Goal: Information Seeking & Learning: Learn about a topic

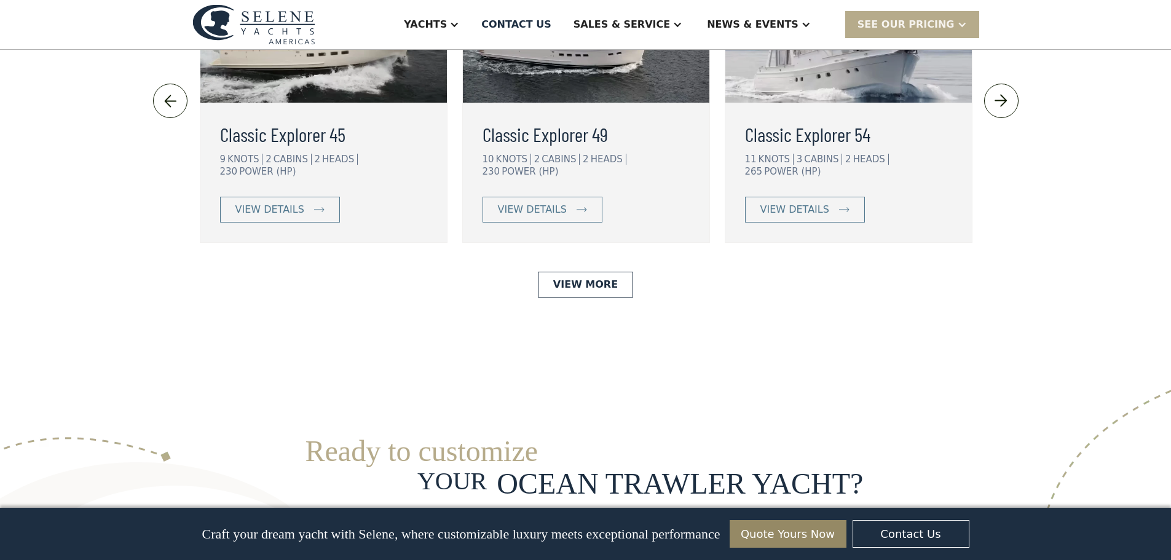
scroll to position [2705, 0]
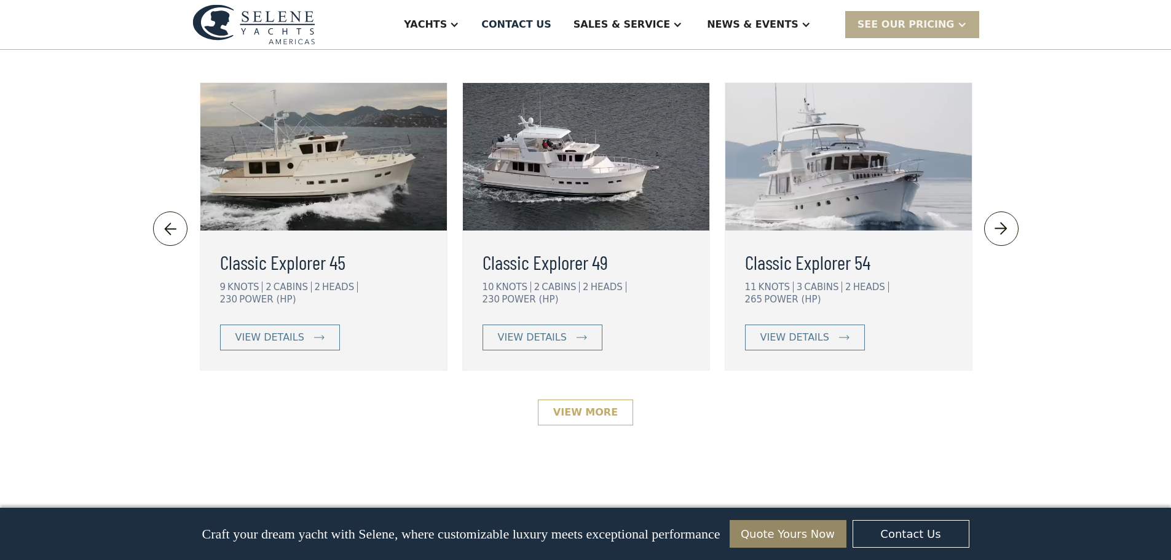
click at [593, 400] on link "View More" at bounding box center [585, 413] width 95 height 26
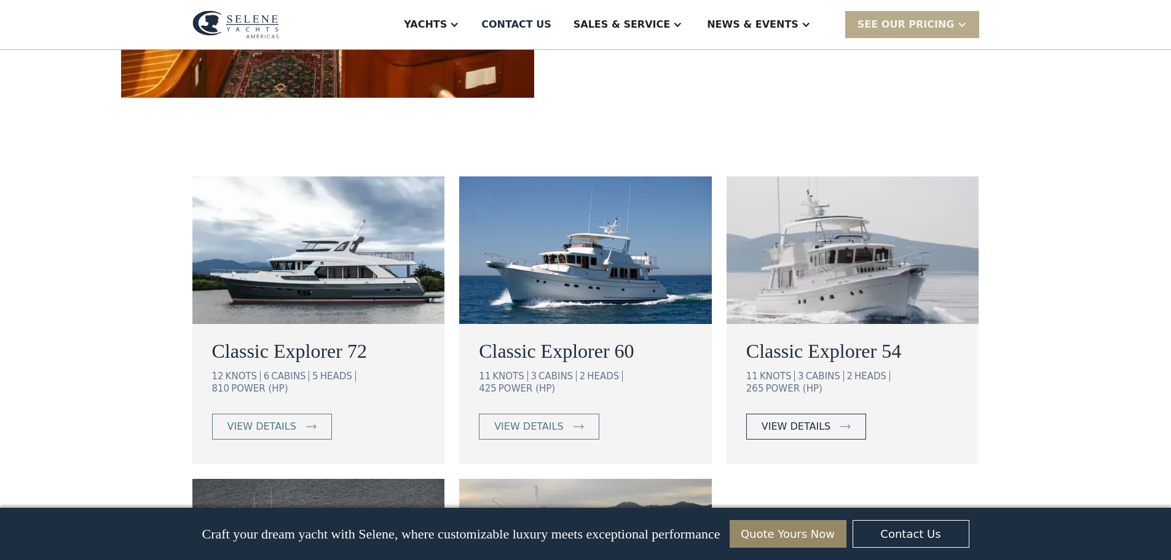
scroll to position [615, 0]
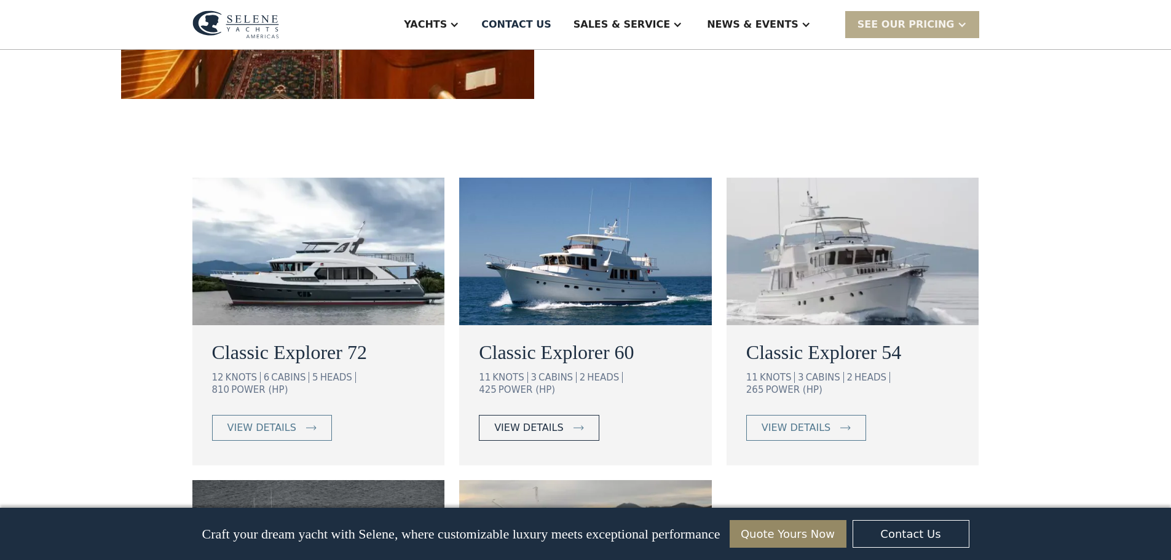
click at [538, 420] on div "view details" at bounding box center [528, 427] width 69 height 15
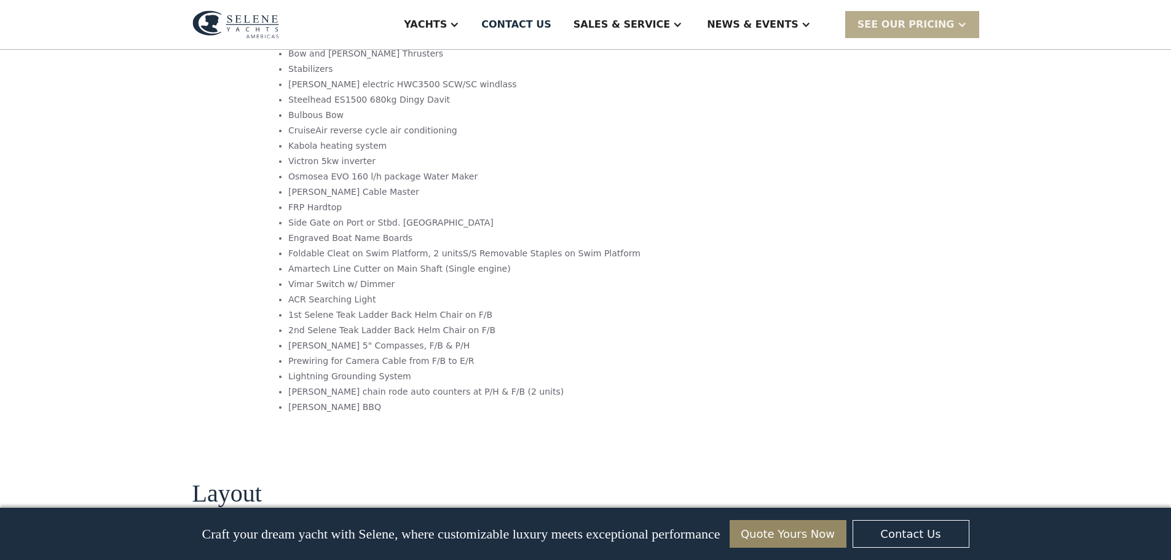
scroll to position [2336, 0]
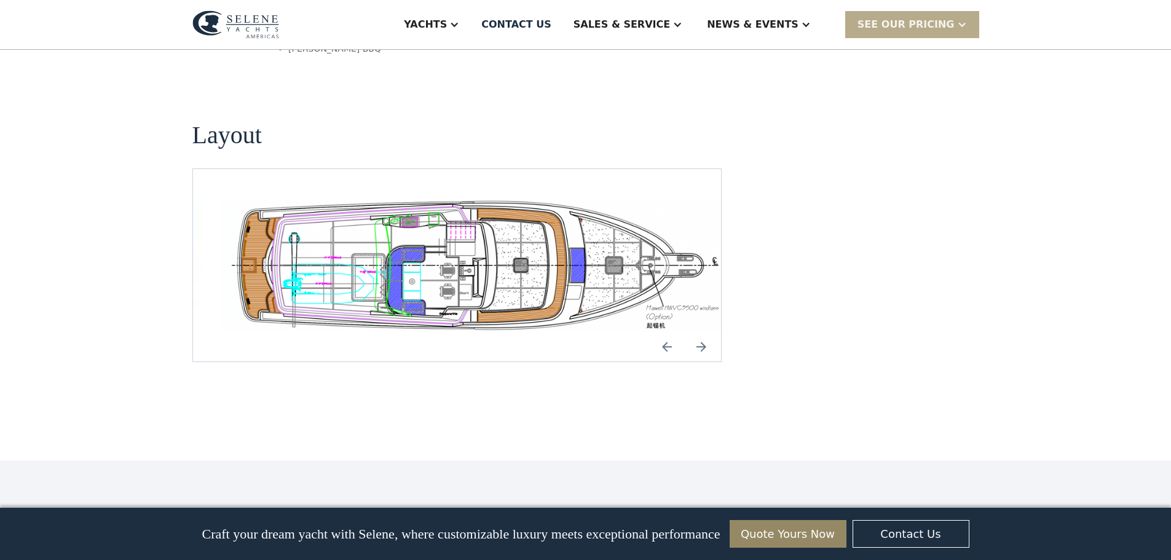
click at [700, 332] on img "Next slide" at bounding box center [702, 347] width 30 height 30
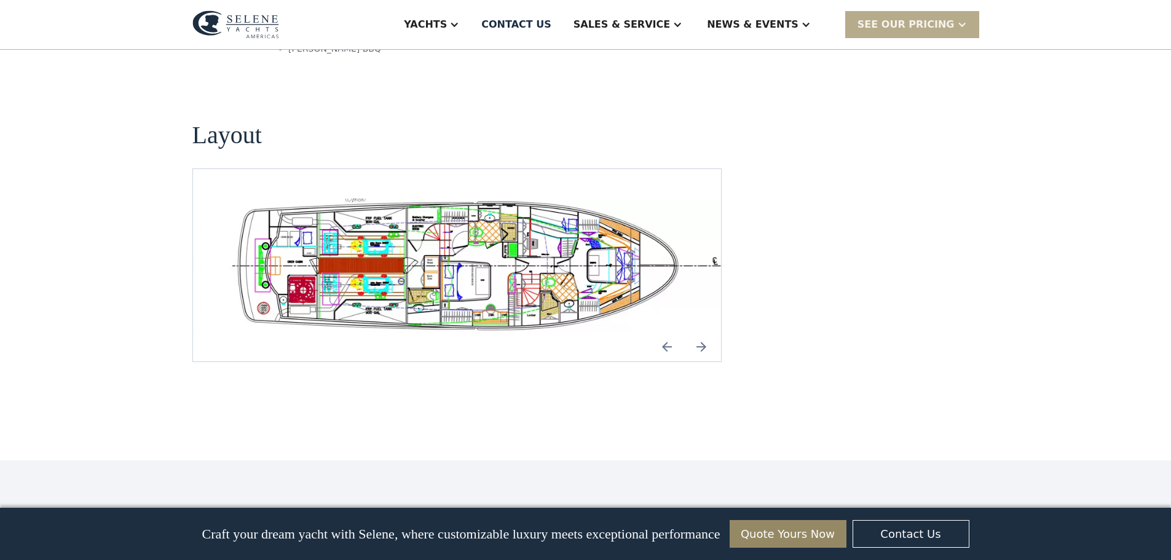
click at [703, 332] on img "Next slide" at bounding box center [702, 347] width 30 height 30
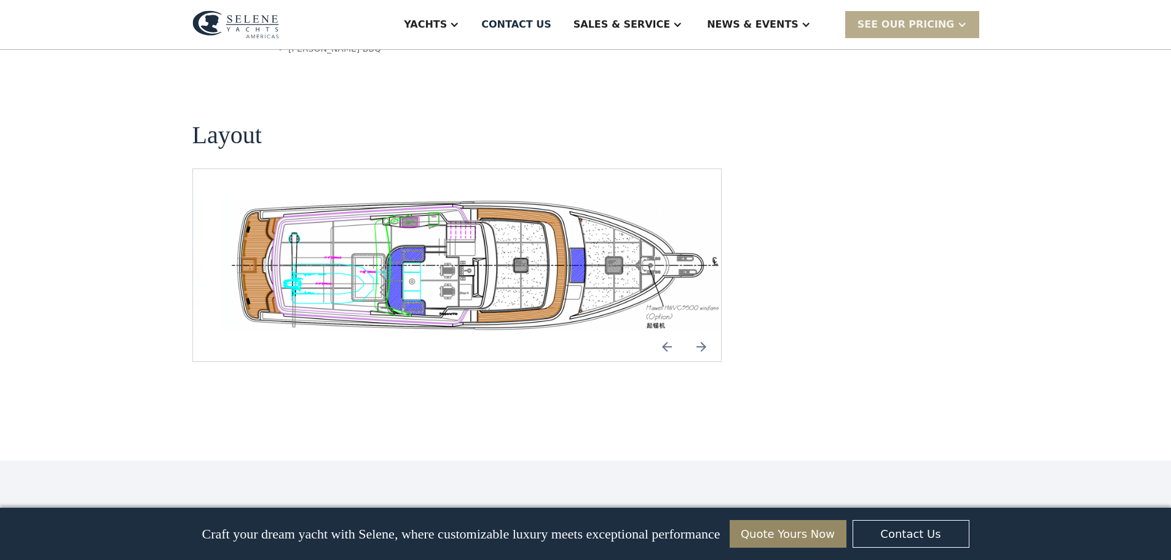
click at [703, 332] on img "Next slide" at bounding box center [702, 347] width 30 height 30
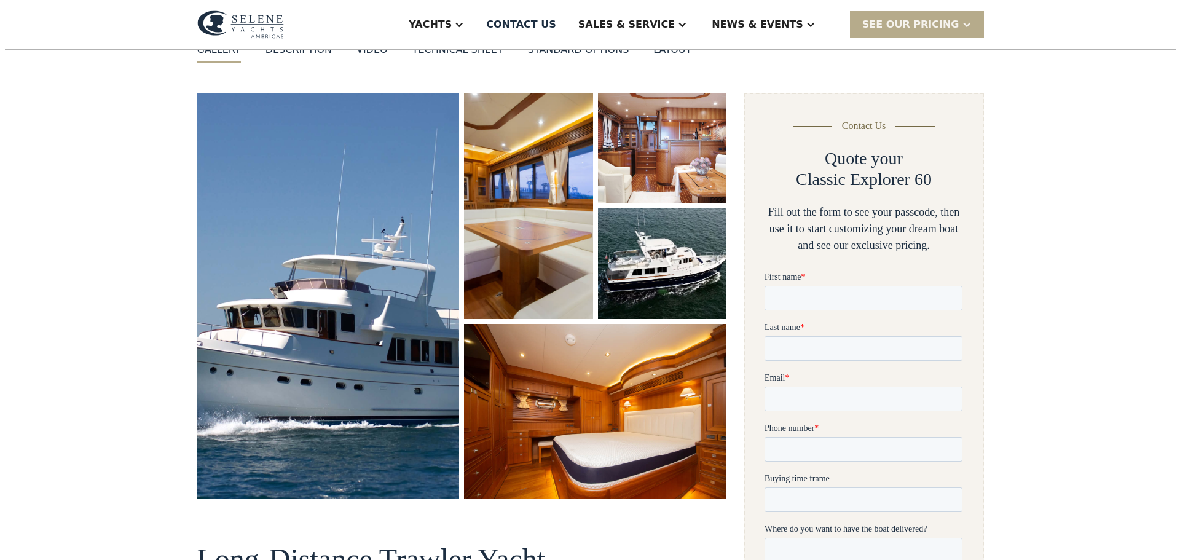
scroll to position [123, 0]
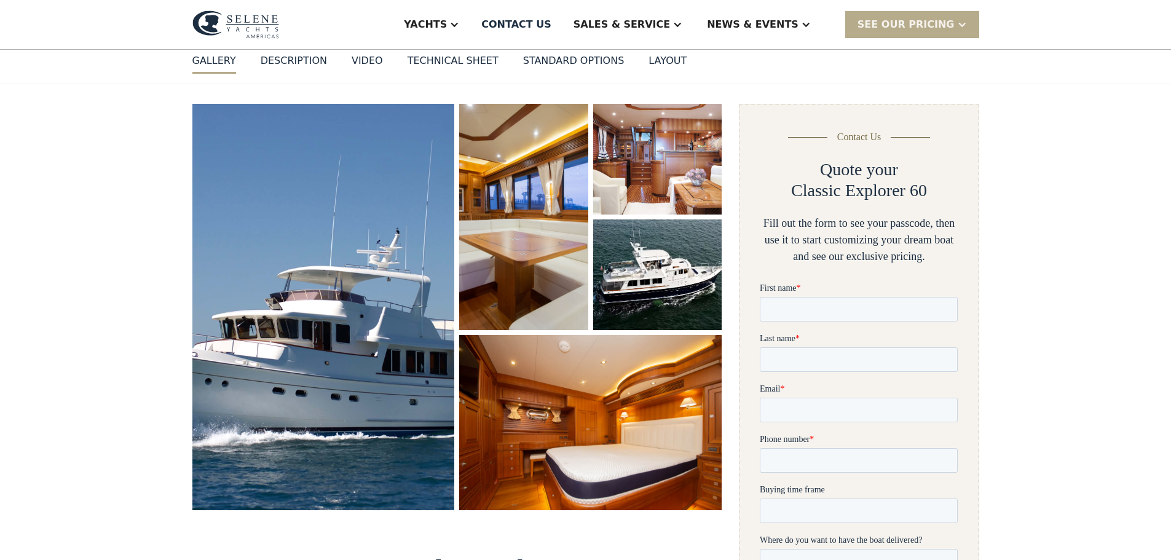
click at [644, 417] on img "open lightbox" at bounding box center [591, 423] width 278 height 186
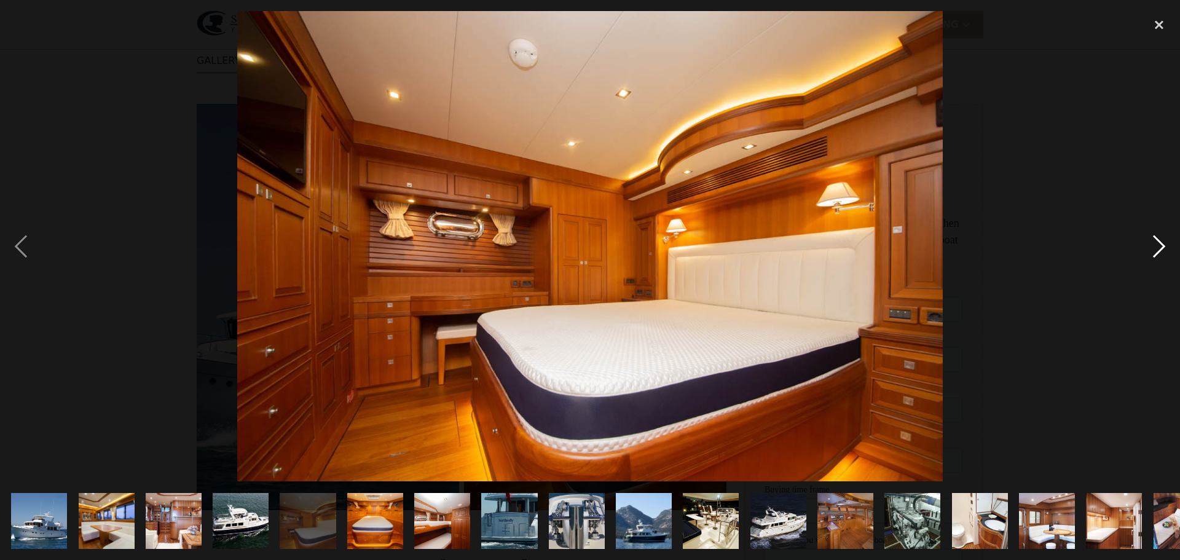
click at [1163, 247] on div "next image" at bounding box center [1159, 246] width 42 height 470
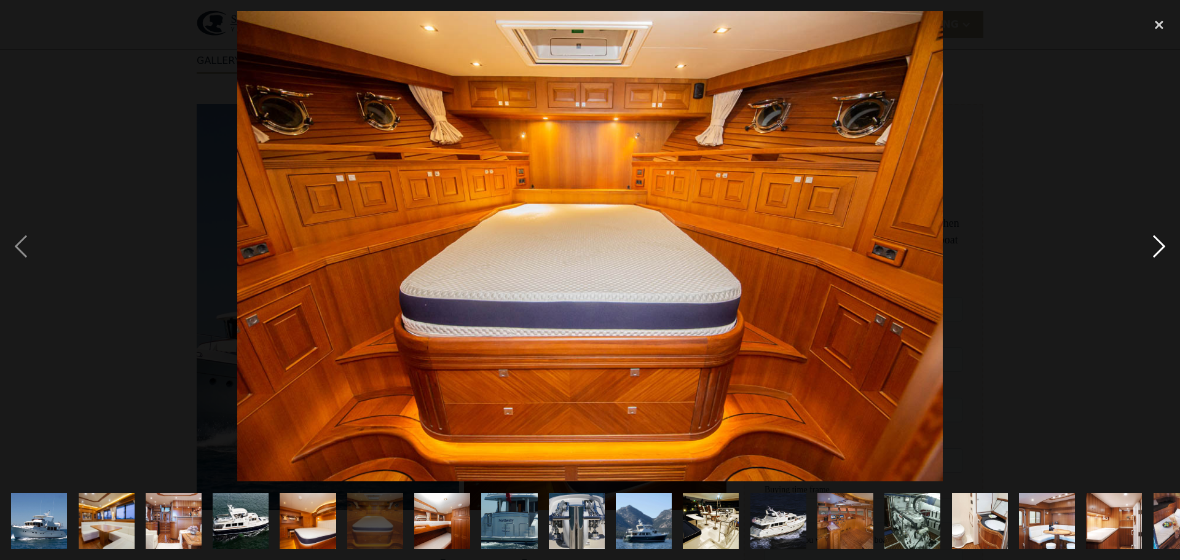
click at [1163, 247] on div "next image" at bounding box center [1159, 246] width 42 height 470
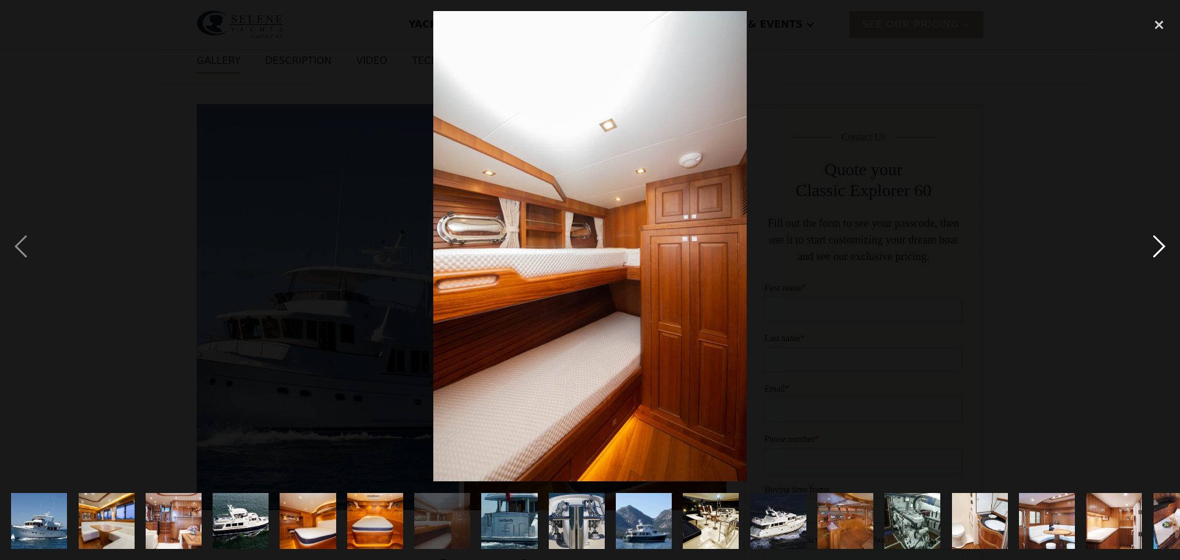
click at [1163, 247] on div "next image" at bounding box center [1159, 246] width 42 height 470
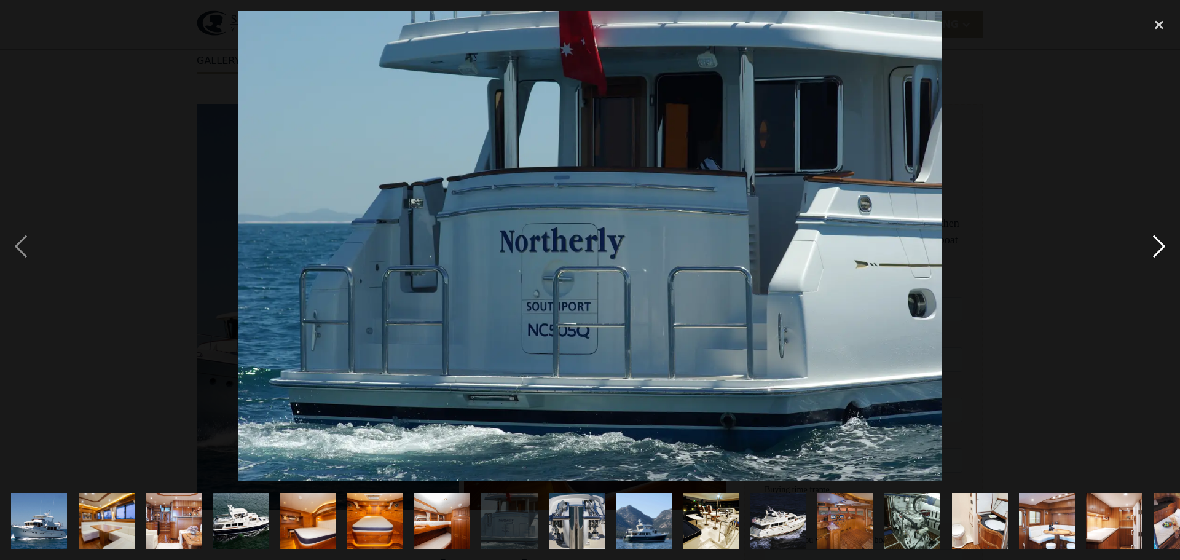
click at [1163, 247] on div "next image" at bounding box center [1159, 246] width 42 height 470
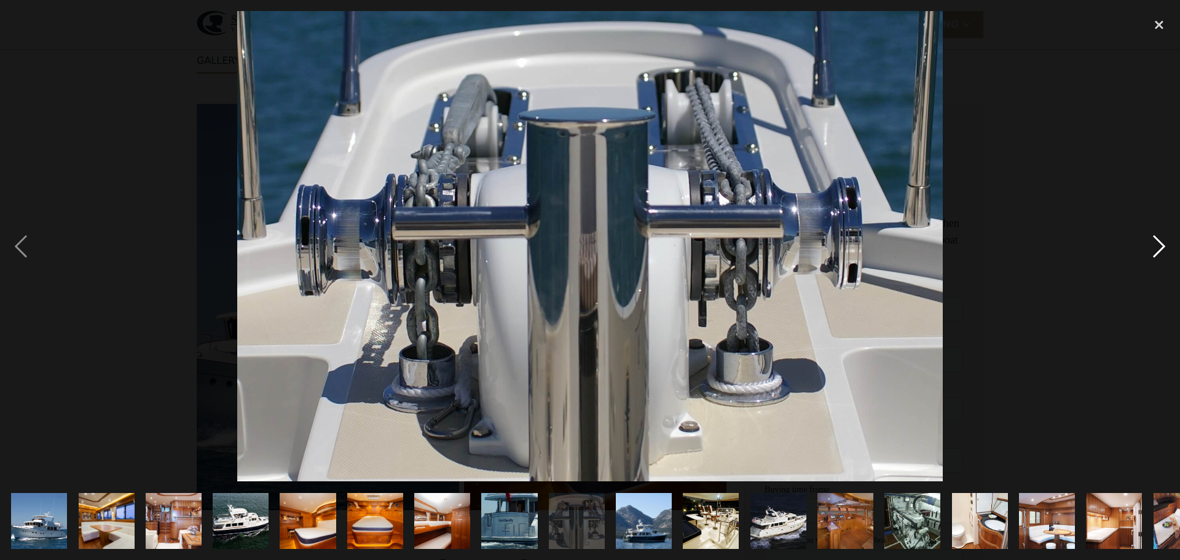
click at [1162, 247] on div "next image" at bounding box center [1159, 246] width 42 height 470
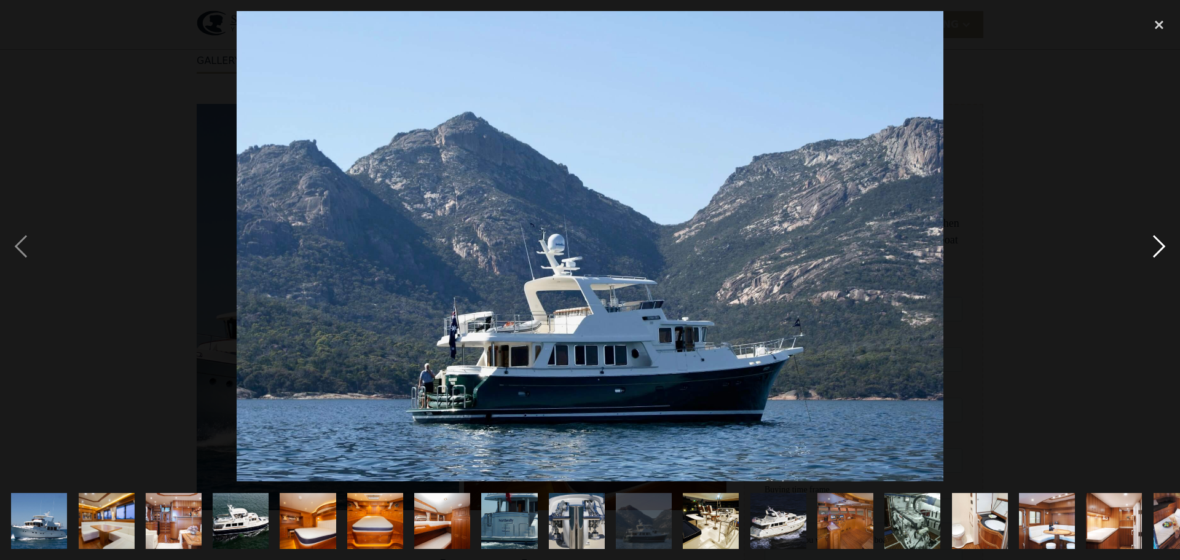
click at [1162, 247] on div "next image" at bounding box center [1159, 246] width 42 height 470
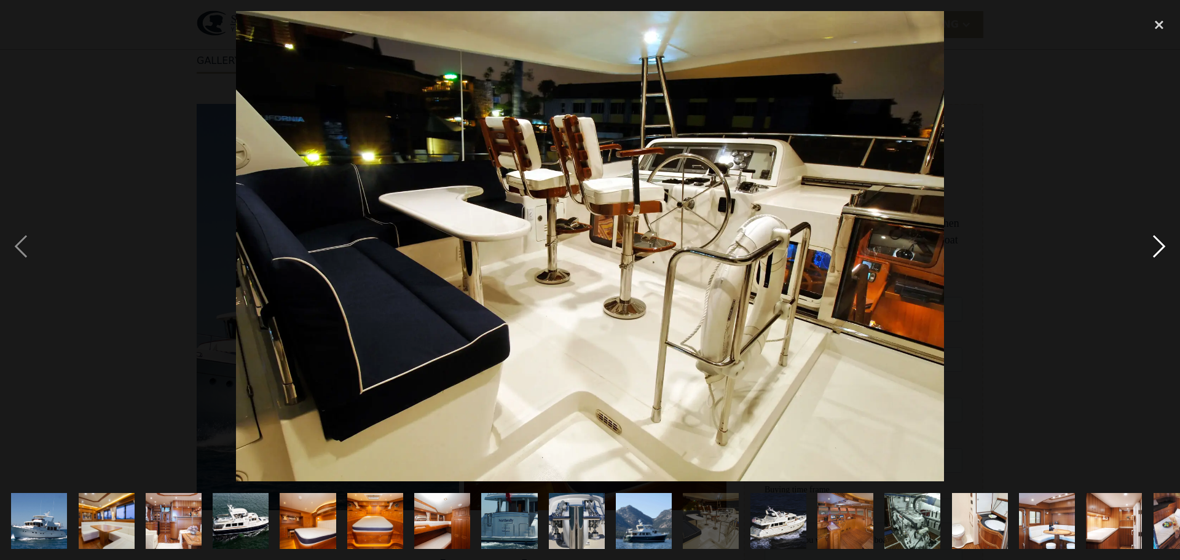
click at [1162, 247] on div "next image" at bounding box center [1159, 246] width 42 height 470
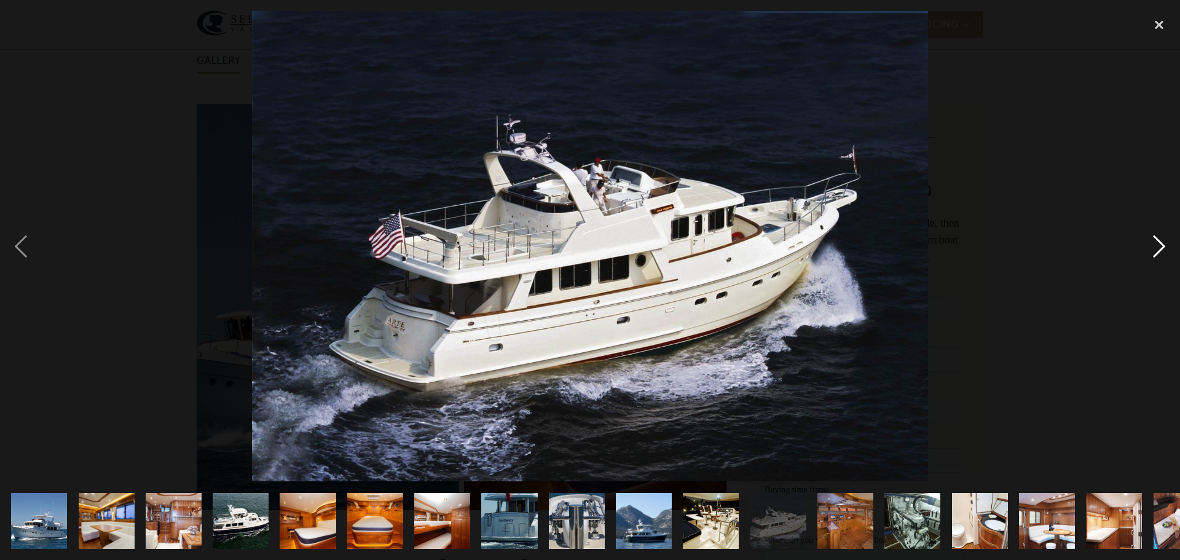
click at [1162, 247] on div "next image" at bounding box center [1159, 246] width 42 height 470
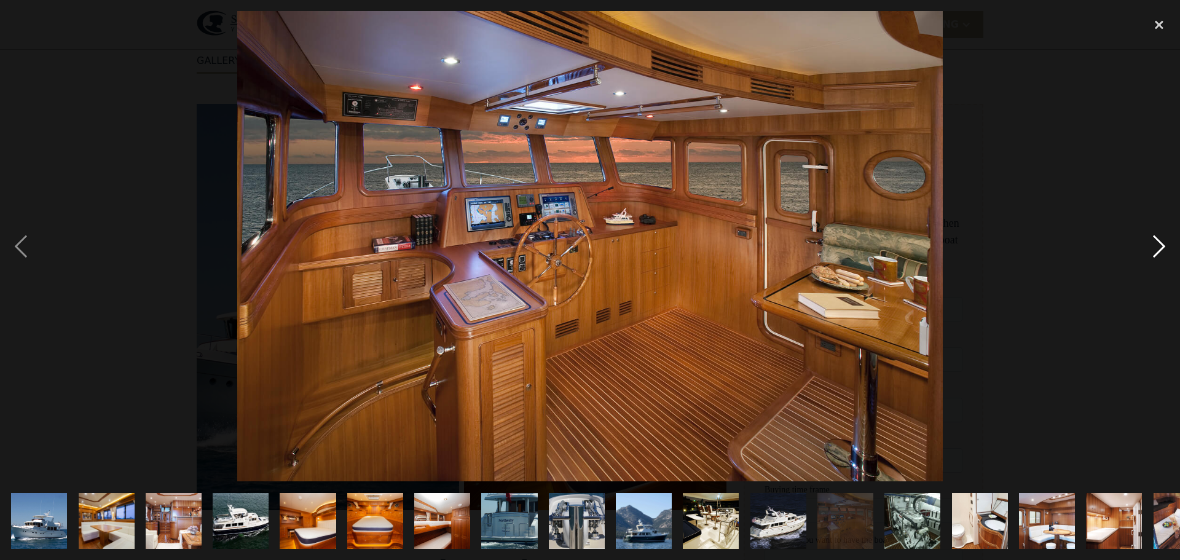
click at [1162, 247] on div "next image" at bounding box center [1159, 246] width 42 height 470
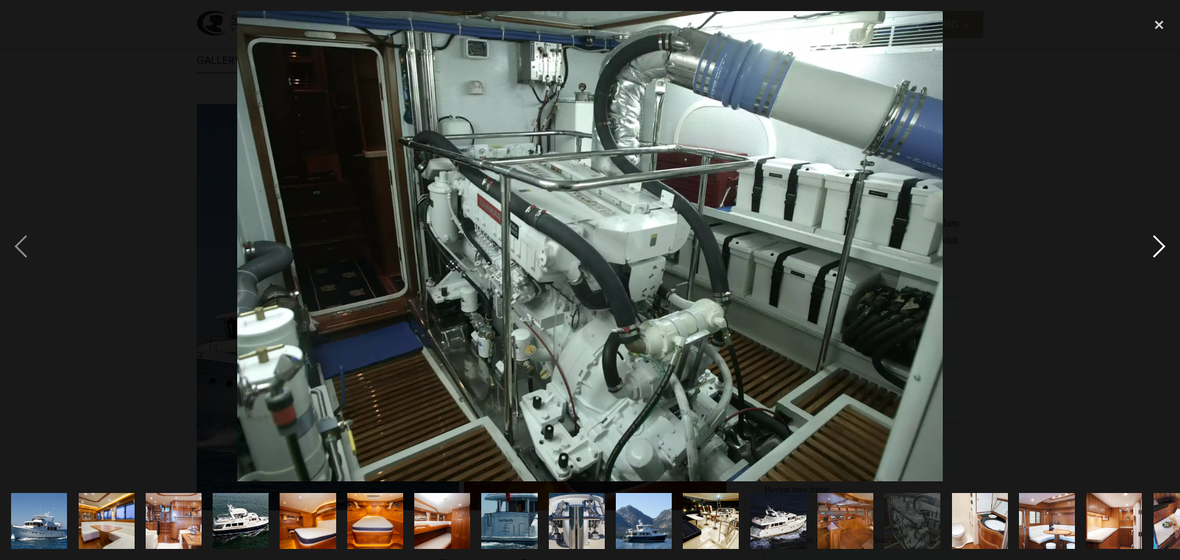
click at [1162, 247] on div "next image" at bounding box center [1159, 246] width 42 height 470
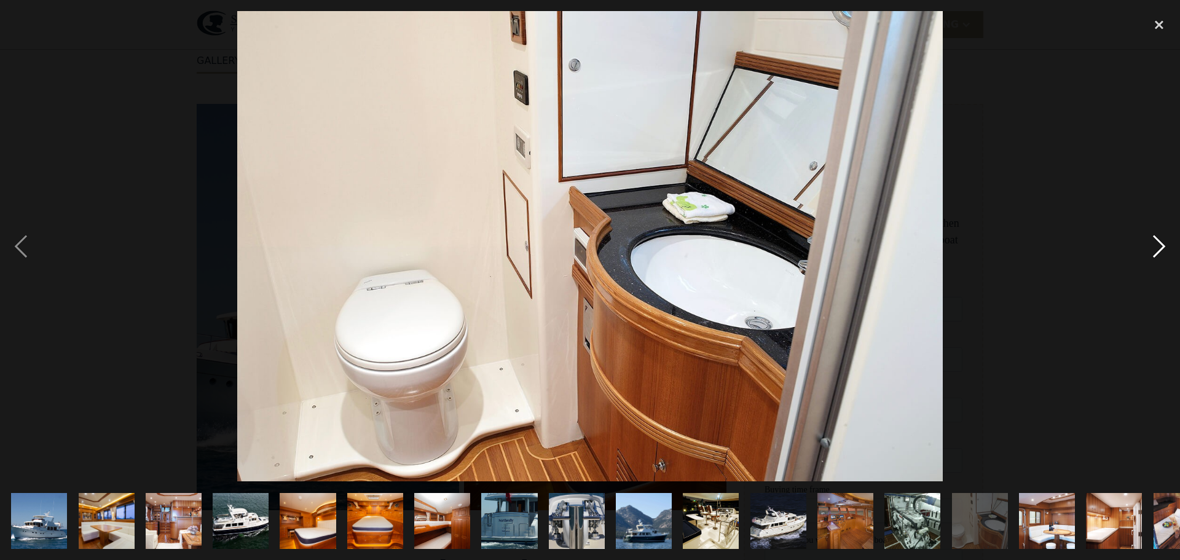
click at [1162, 247] on div "next image" at bounding box center [1159, 246] width 42 height 470
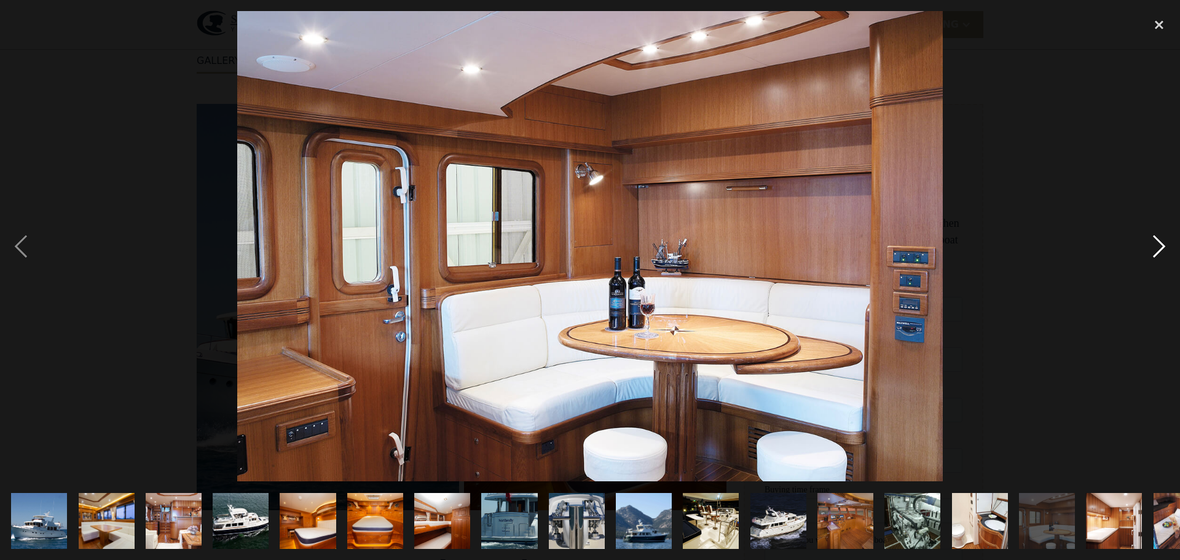
click at [1162, 247] on div "next image" at bounding box center [1159, 246] width 42 height 470
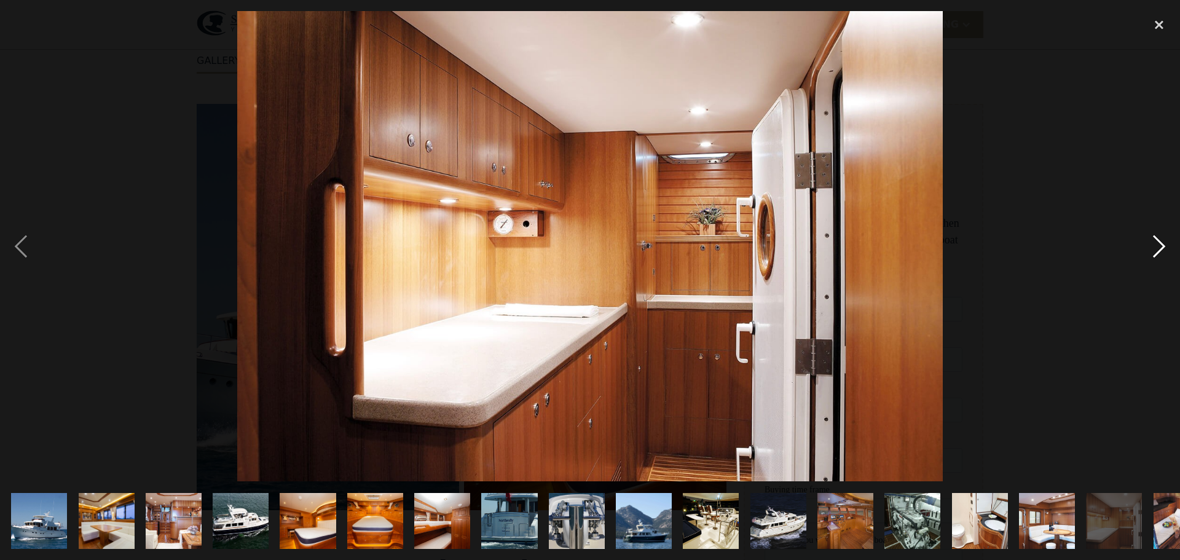
click at [1162, 247] on div "next image" at bounding box center [1159, 246] width 42 height 470
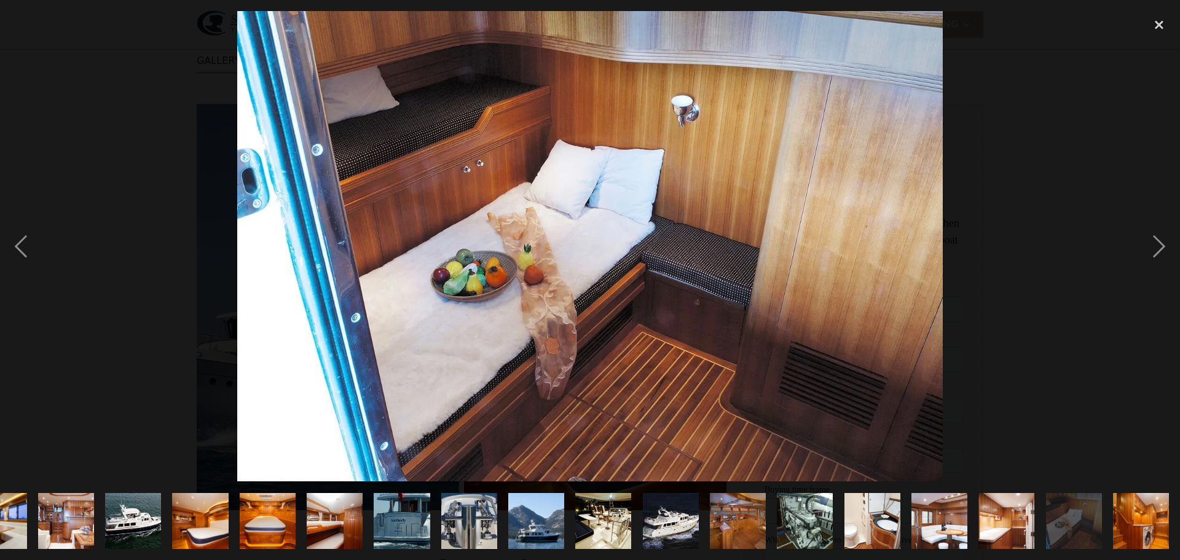
scroll to position [0, 108]
click at [22, 240] on div "previous image" at bounding box center [21, 246] width 42 height 470
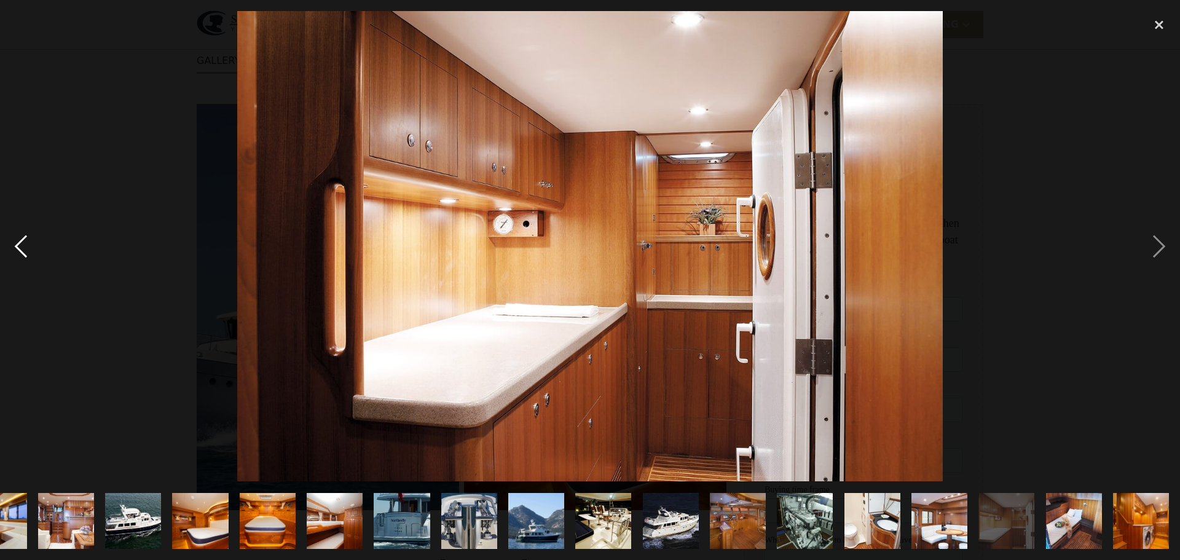
click at [22, 240] on div "previous image" at bounding box center [21, 246] width 42 height 470
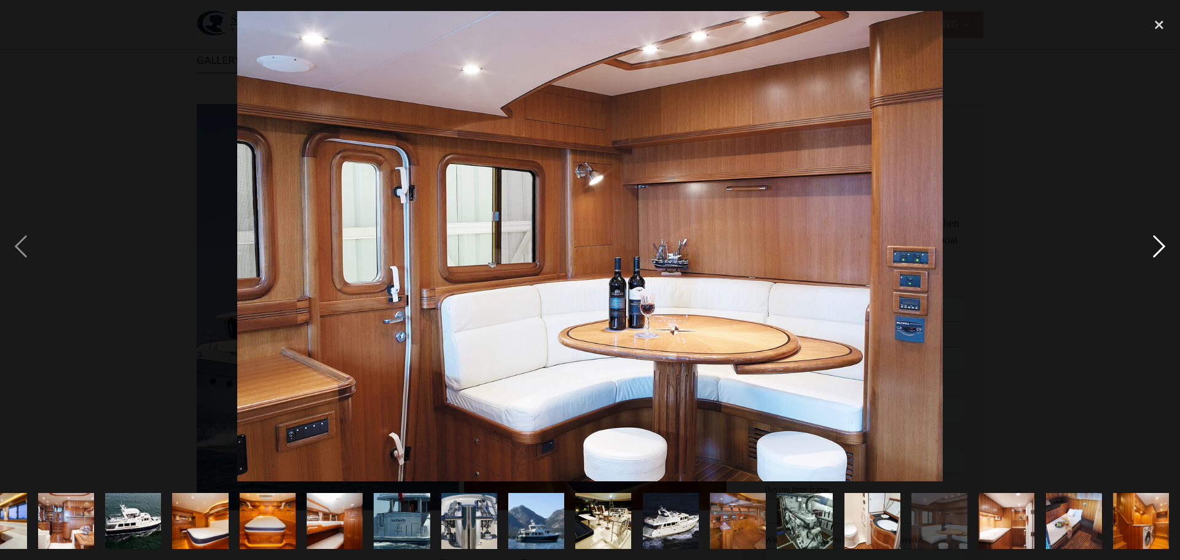
click at [1159, 249] on div "next image" at bounding box center [1159, 246] width 42 height 470
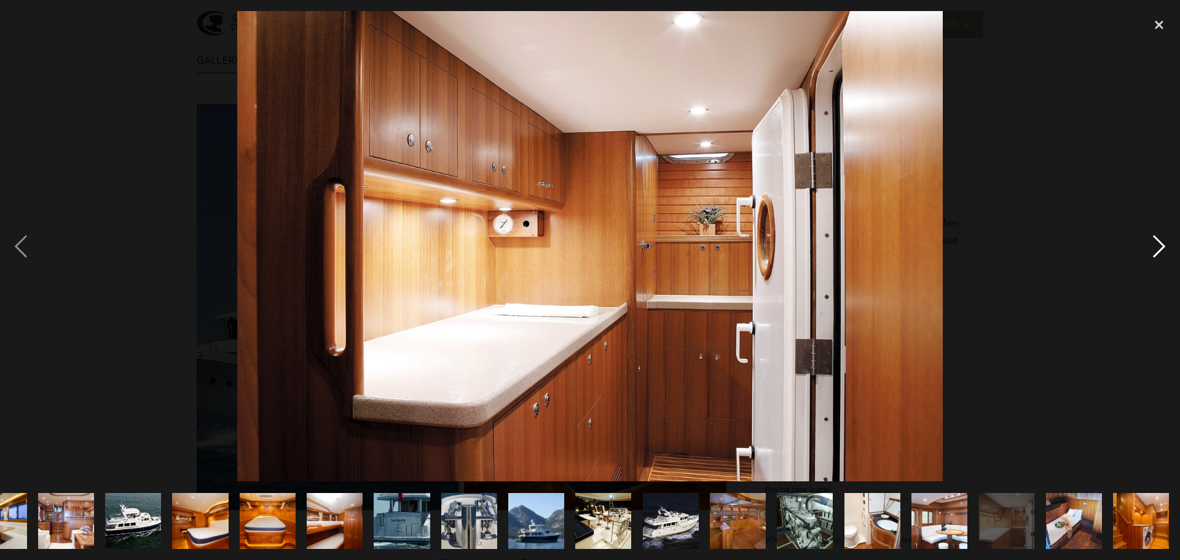
click at [1157, 249] on div "next image" at bounding box center [1159, 246] width 42 height 470
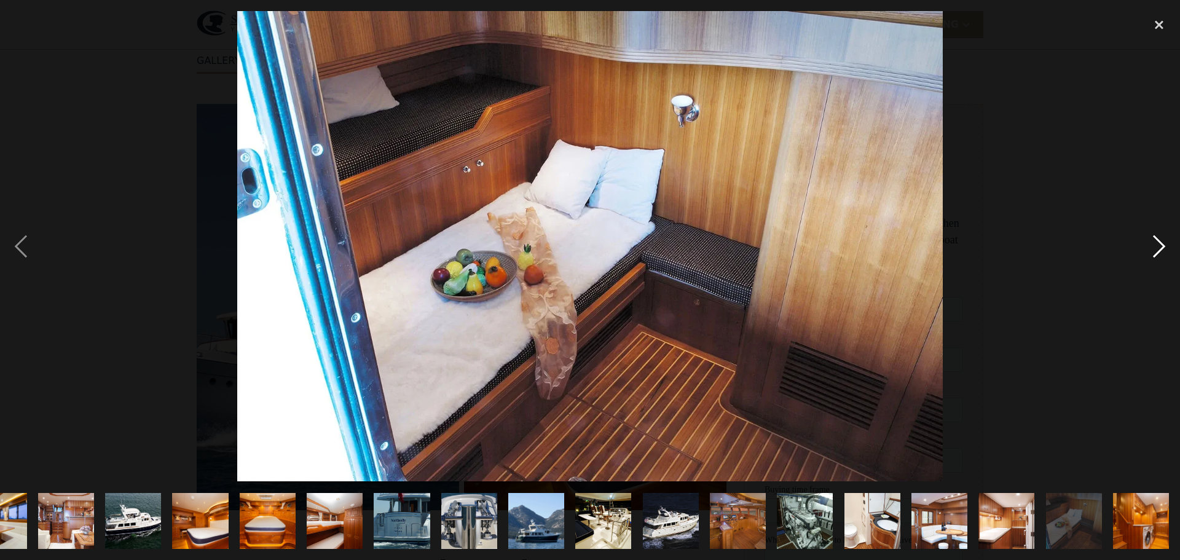
click at [1155, 249] on div "next image" at bounding box center [1159, 246] width 42 height 470
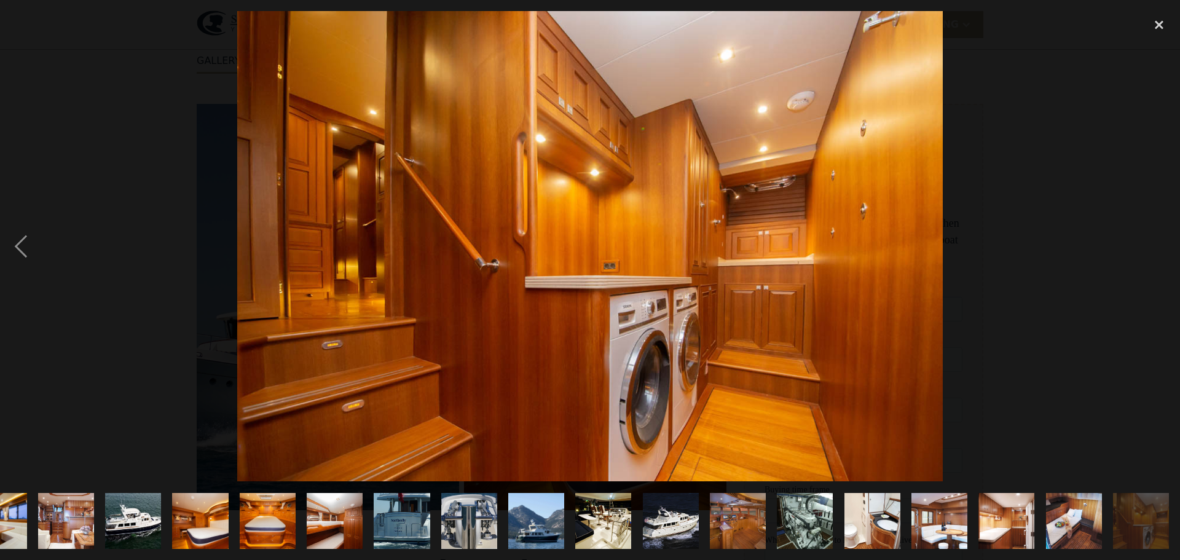
click at [1154, 249] on div "next image" at bounding box center [1159, 246] width 42 height 470
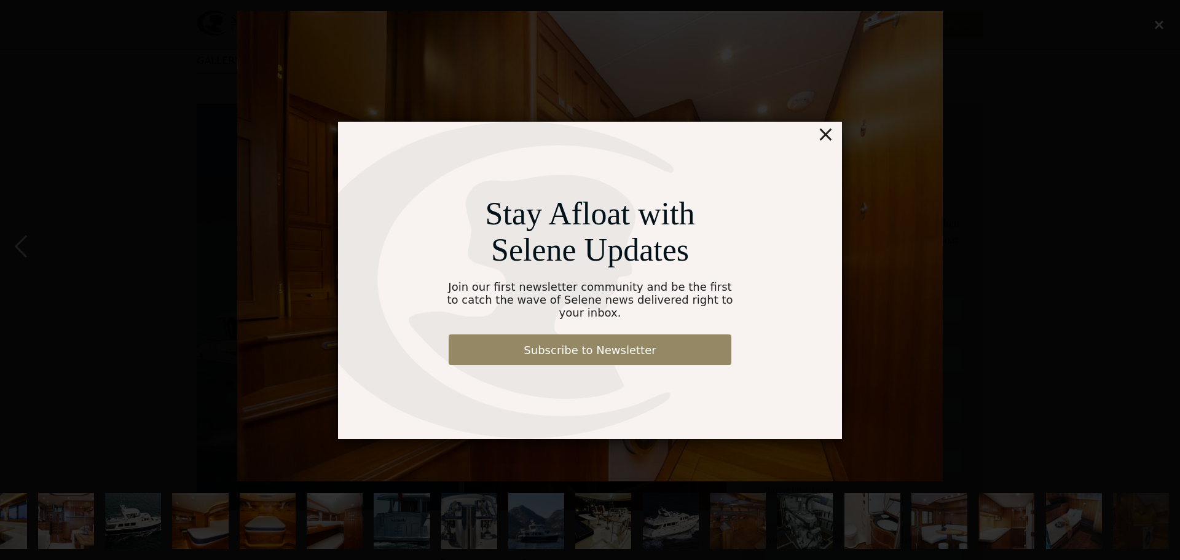
click at [832, 141] on div "×" at bounding box center [826, 134] width 18 height 25
